Goal: Transaction & Acquisition: Download file/media

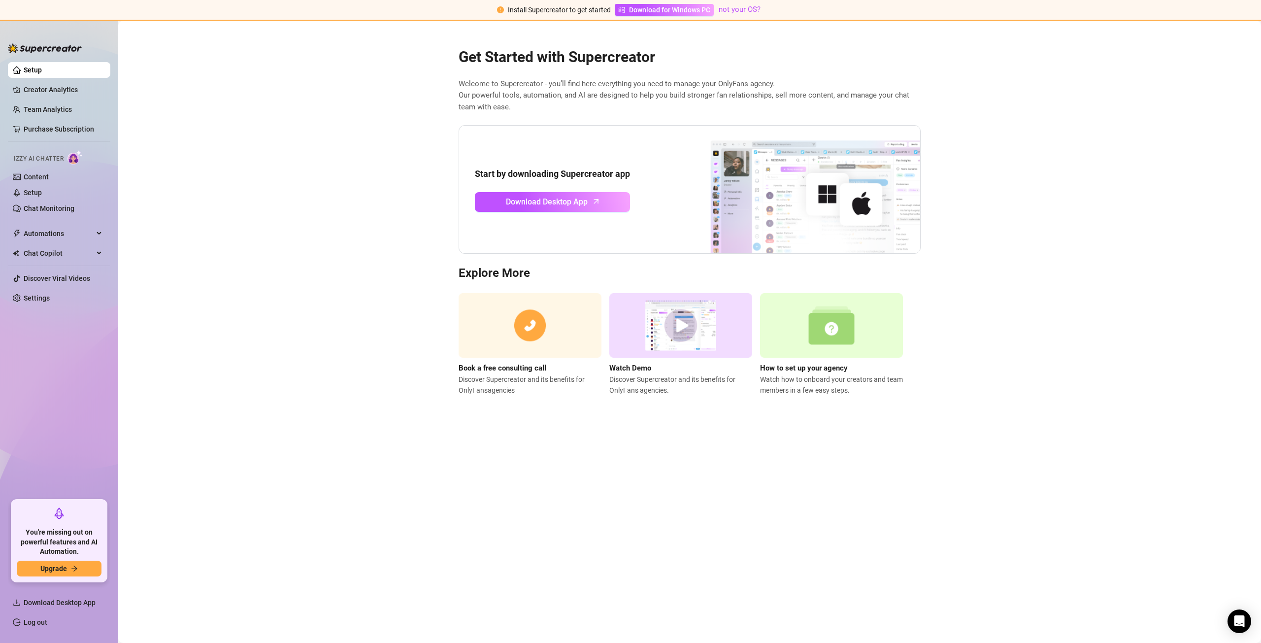
click at [680, 328] on img at bounding box center [680, 325] width 143 height 65
click at [593, 210] on link "Download Desktop App" at bounding box center [552, 202] width 155 height 20
